Goal: Navigation & Orientation: Find specific page/section

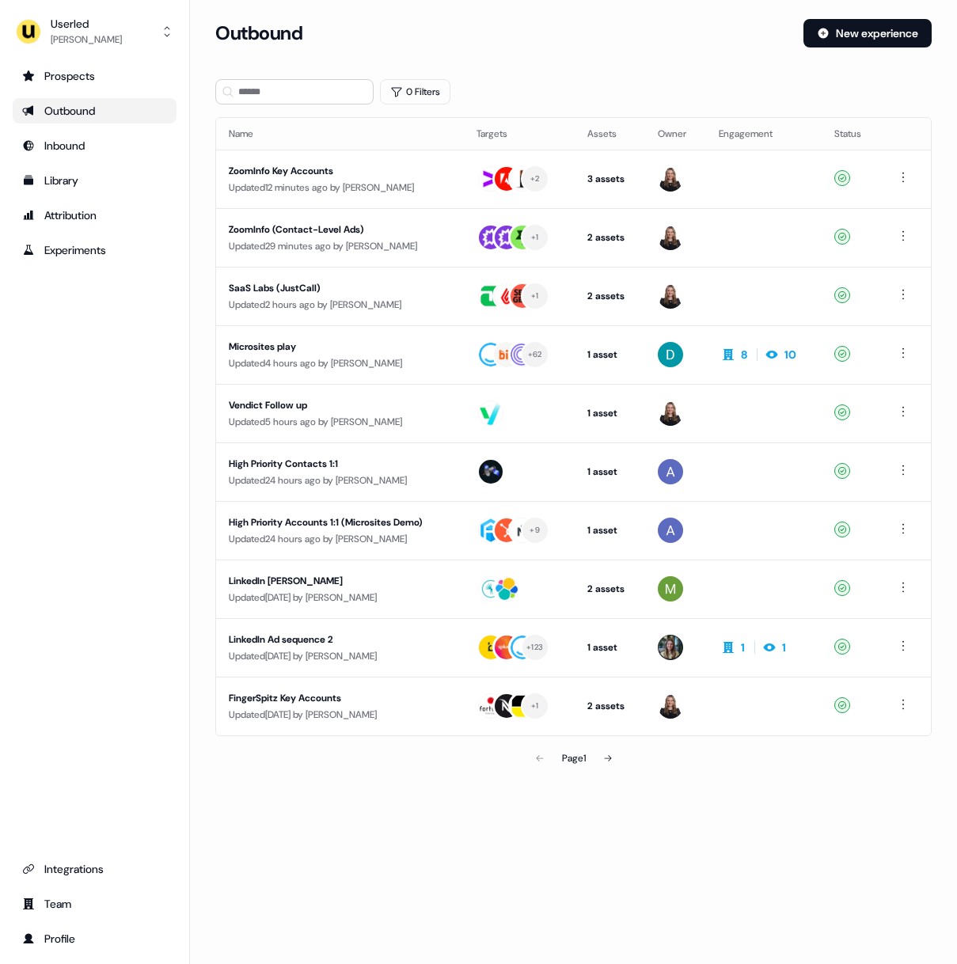
drag, startPoint x: 134, startPoint y: 351, endPoint x: 138, endPoint y: 312, distance: 39.0
click at [136, 355] on div "Prospects Outbound Inbound Library Attribution Experiments Integrations Team Pr…" at bounding box center [95, 507] width 164 height 888
click at [88, 184] on div "Library" at bounding box center [94, 181] width 145 height 16
